Goal: Find specific page/section: Find specific page/section

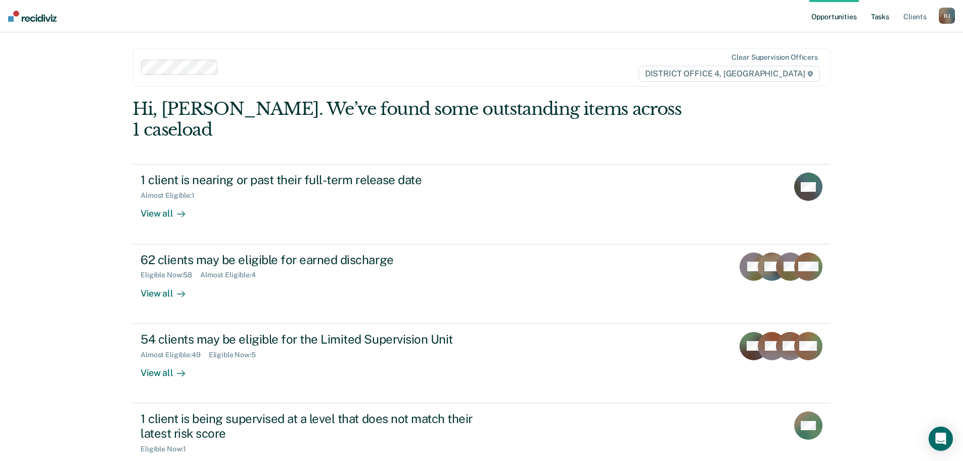
click at [887, 20] on link "Tasks" at bounding box center [880, 16] width 22 height 32
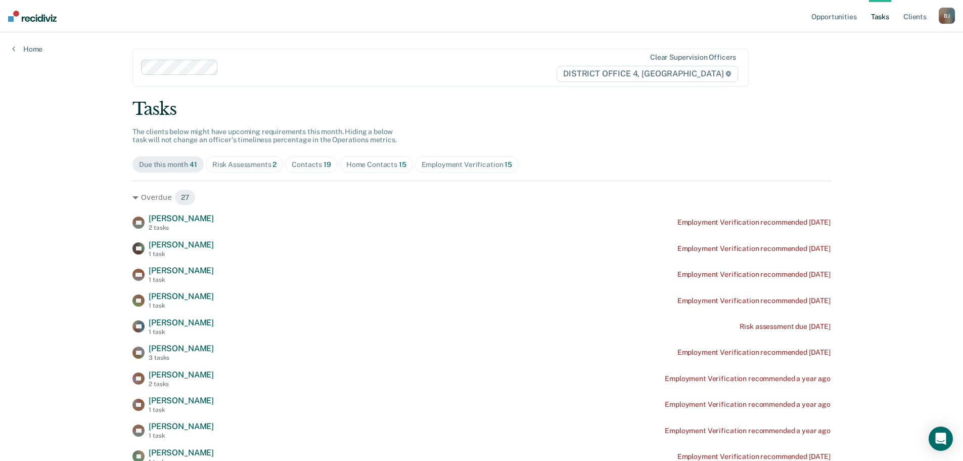
click at [306, 158] on span "Contacts 19" at bounding box center [311, 164] width 53 height 16
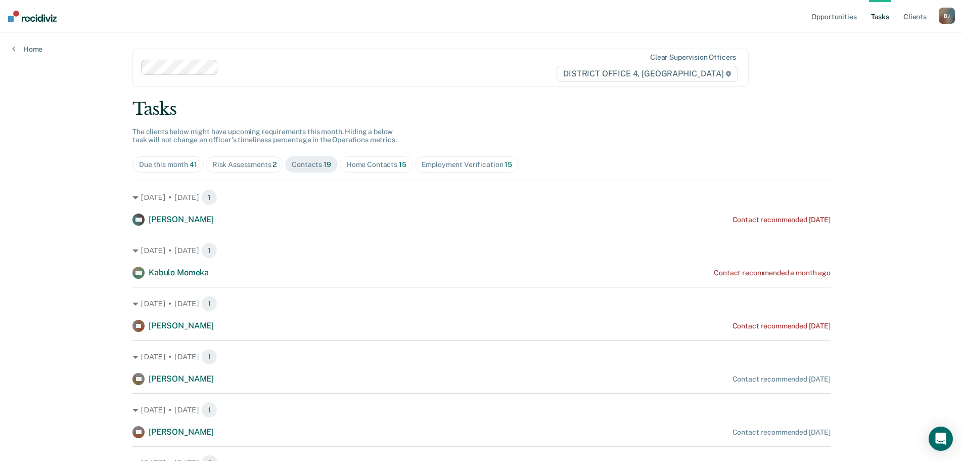
click at [357, 169] on span "Home Contacts 15" at bounding box center [376, 164] width 73 height 16
